Goal: Information Seeking & Learning: Check status

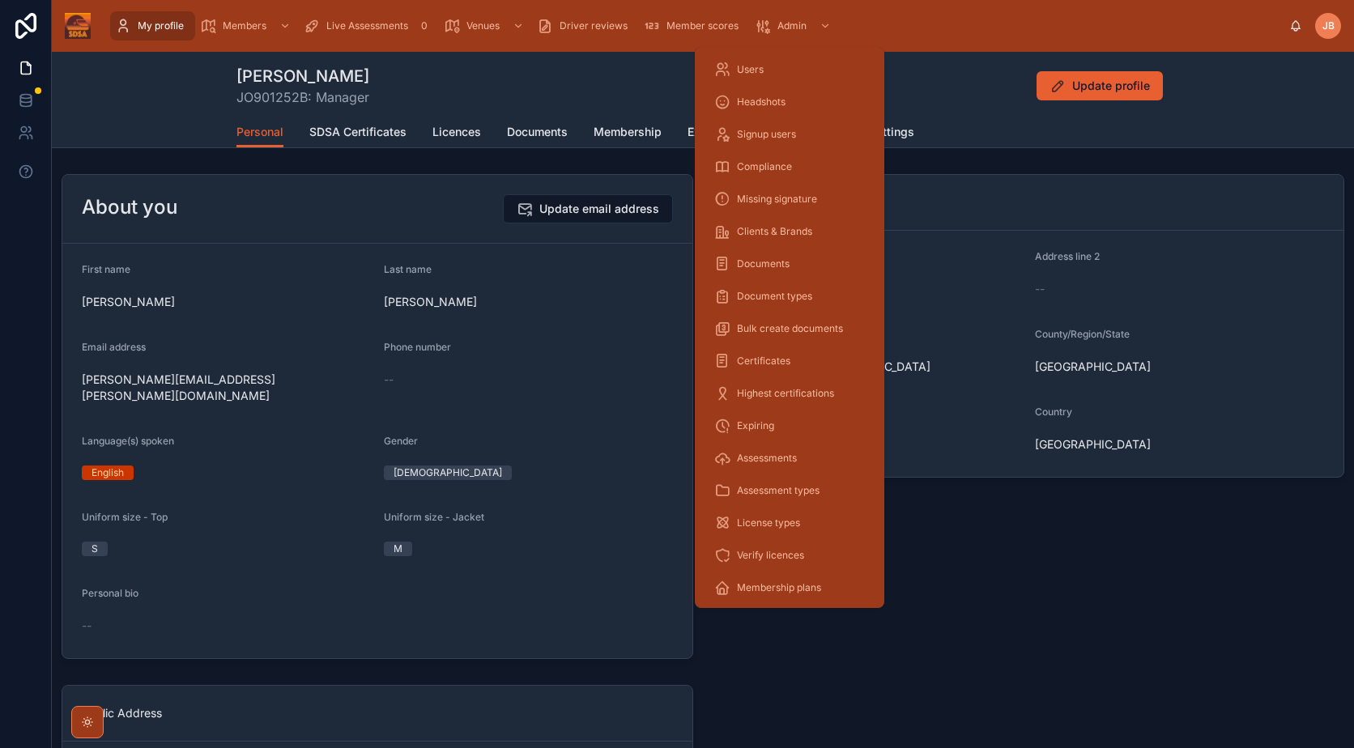
click at [790, 60] on div "Users" at bounding box center [789, 70] width 151 height 26
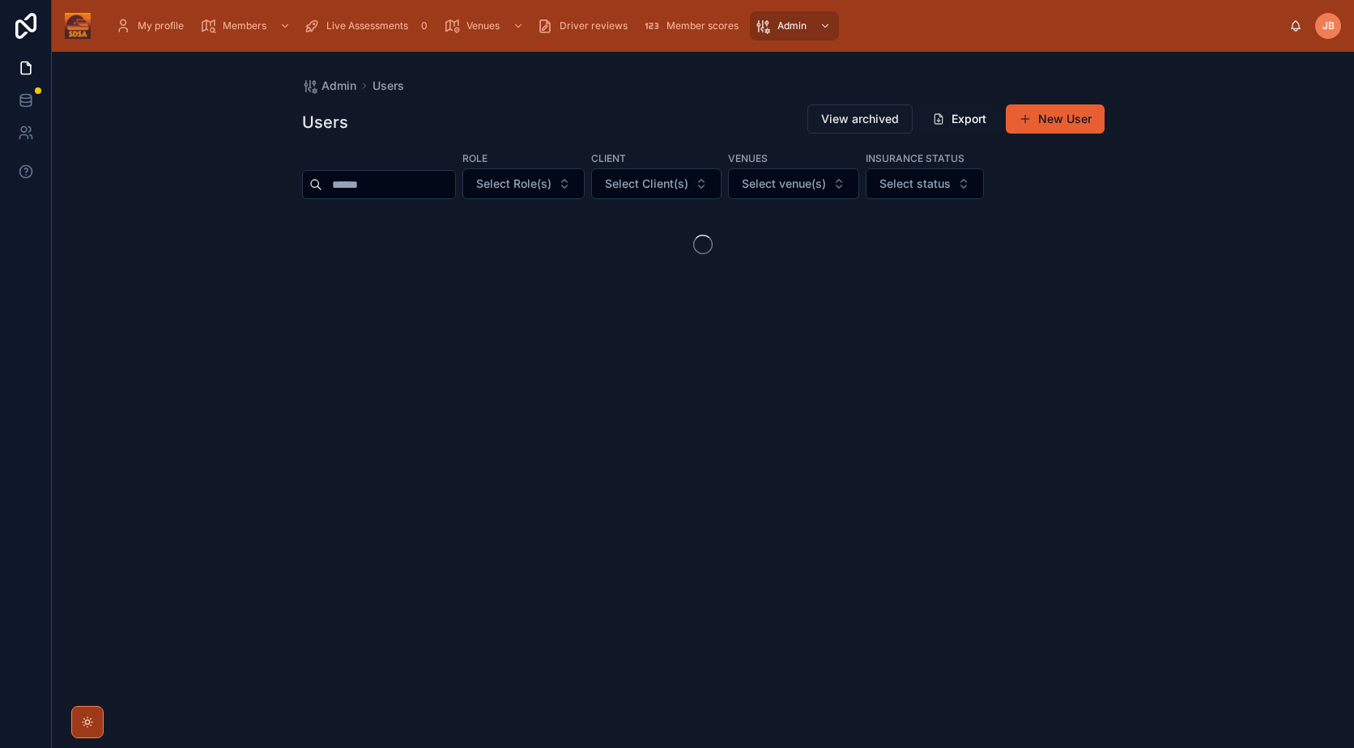
click at [455, 180] on input "text" at bounding box center [388, 184] width 133 height 23
type input "*"
type input "*******"
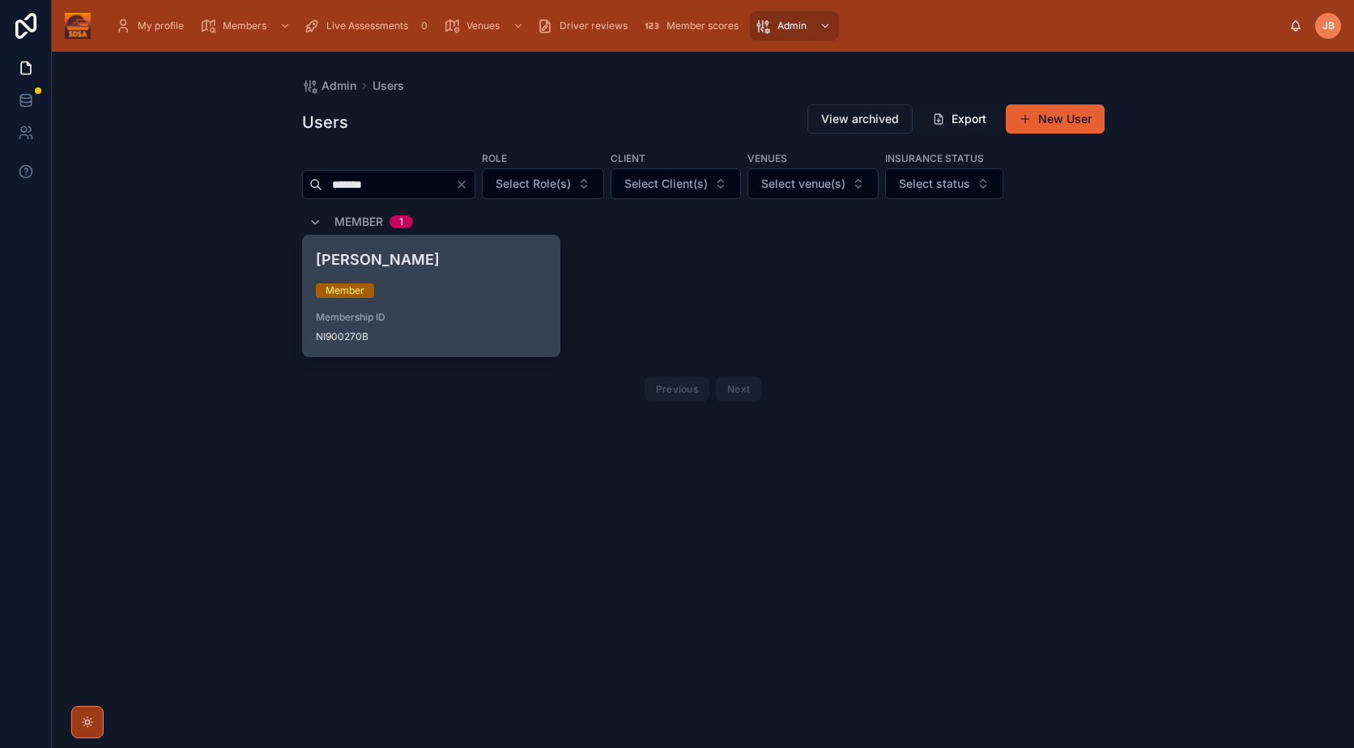
click at [449, 266] on h4 "[PERSON_NAME]" at bounding box center [432, 260] width 232 height 22
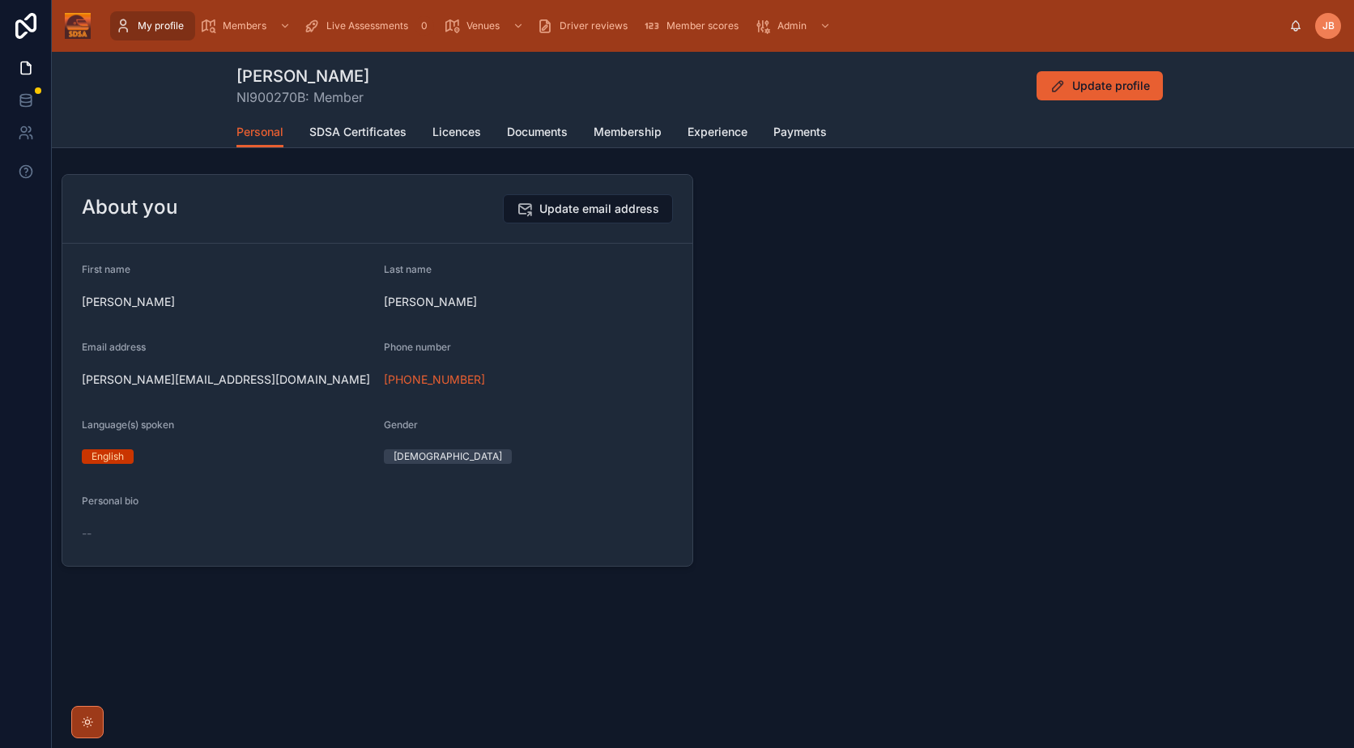
click at [479, 133] on span "Licences" at bounding box center [456, 132] width 49 height 16
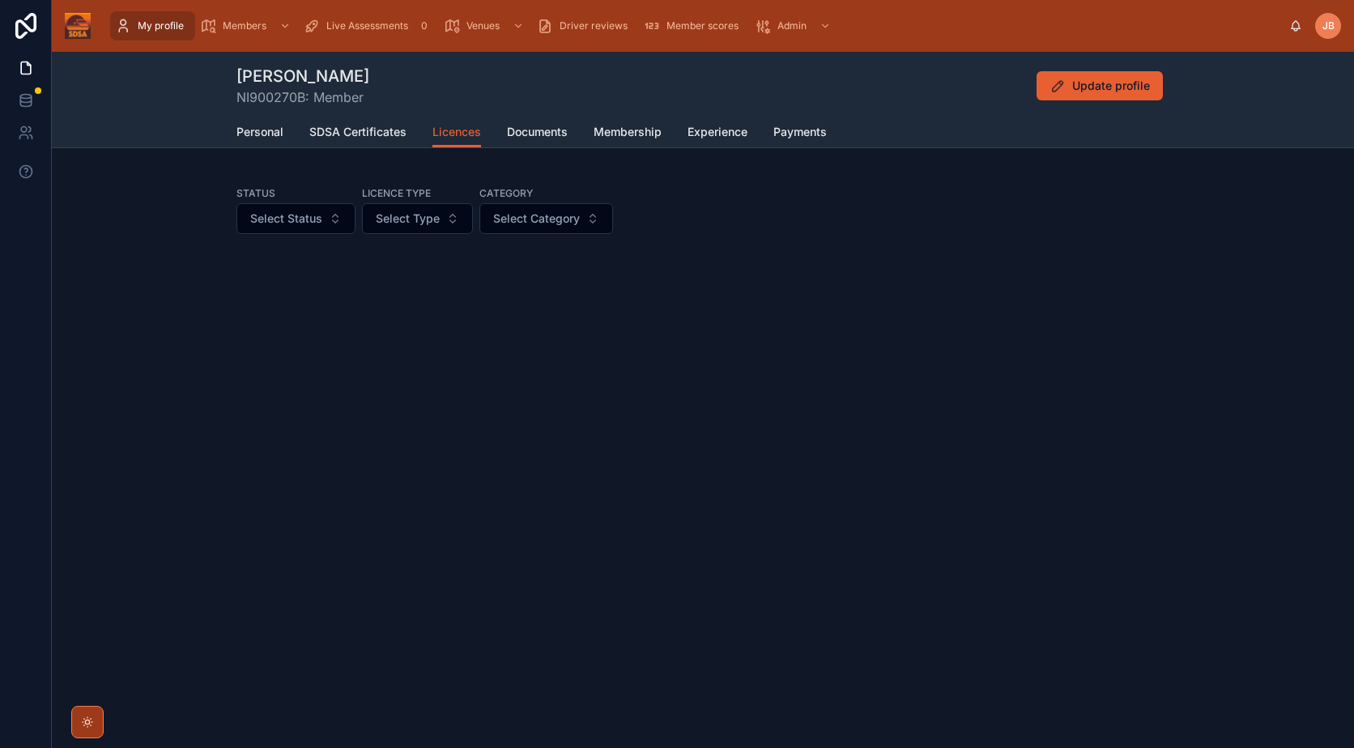
click at [528, 129] on span "Documents" at bounding box center [537, 132] width 61 height 16
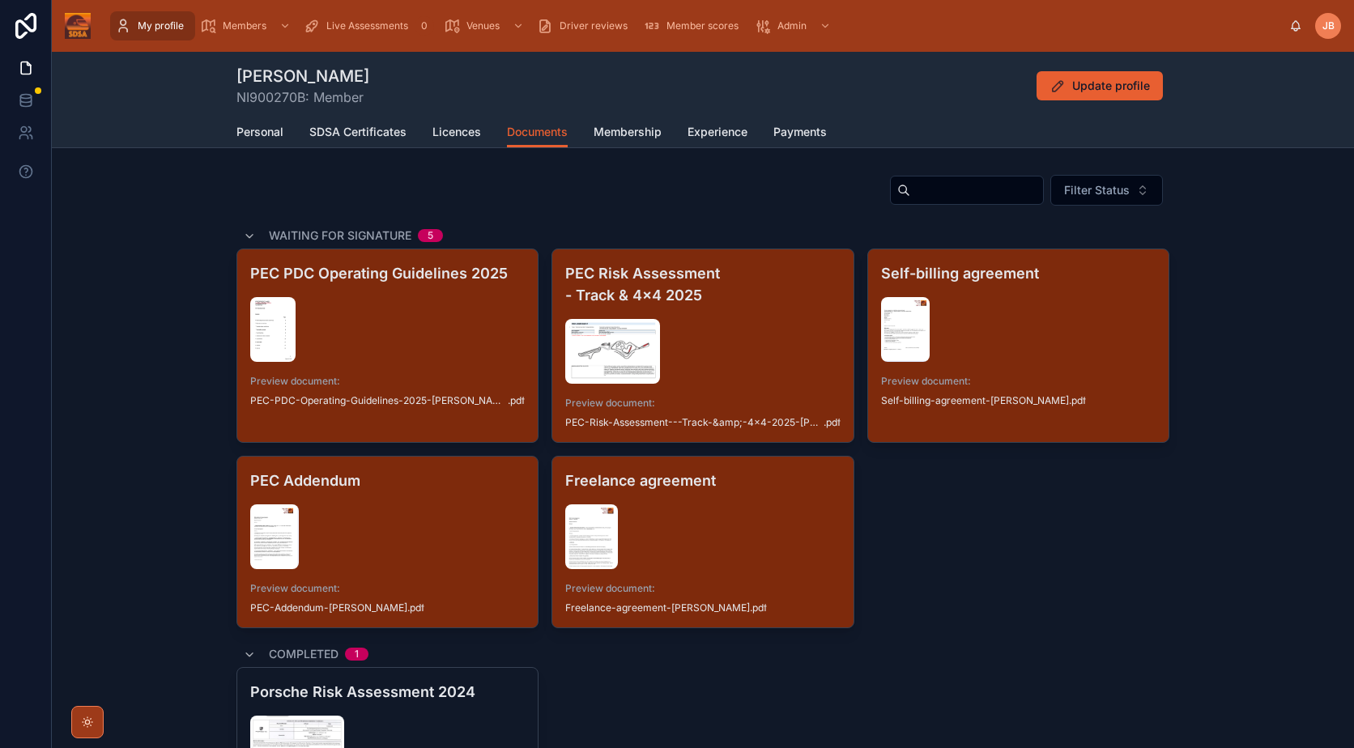
click at [373, 128] on span "SDSA Certificates" at bounding box center [357, 132] width 97 height 16
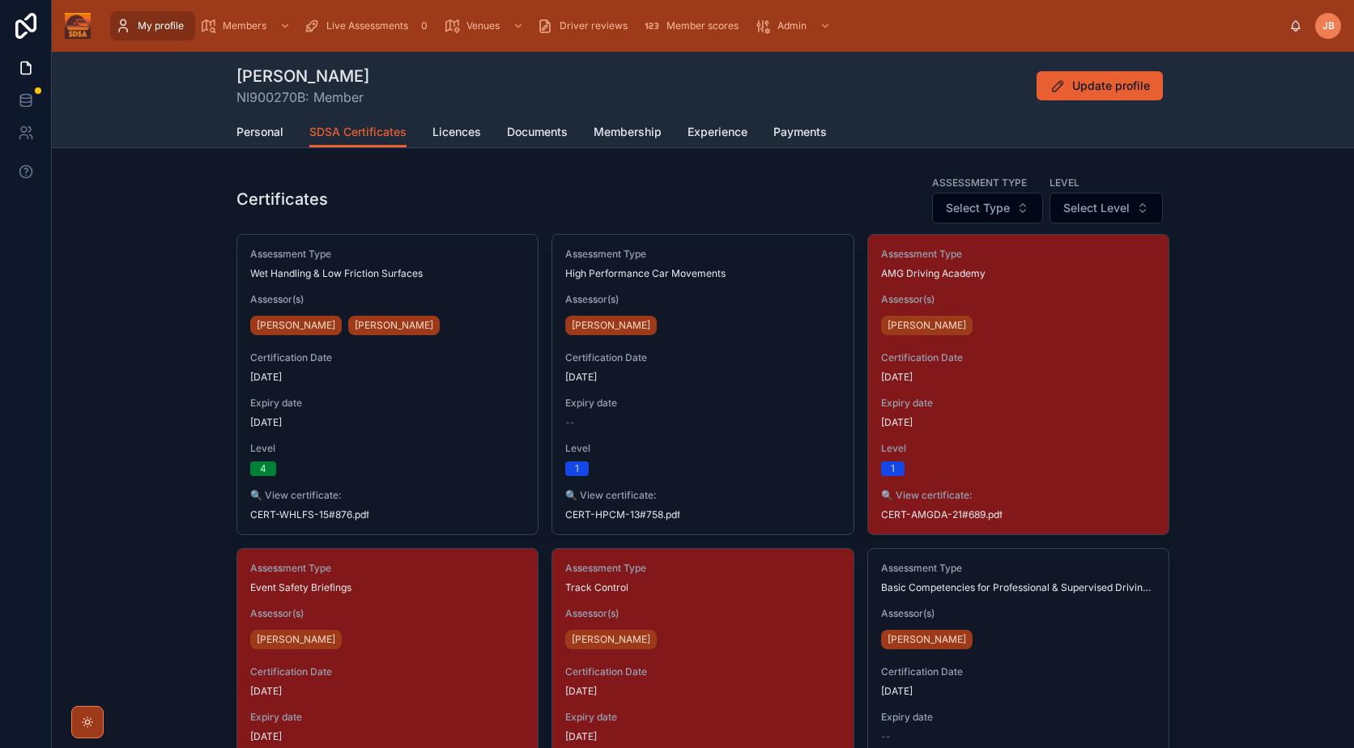
click at [472, 121] on link "Licences" at bounding box center [456, 133] width 49 height 32
